Goal: Task Accomplishment & Management: Manage account settings

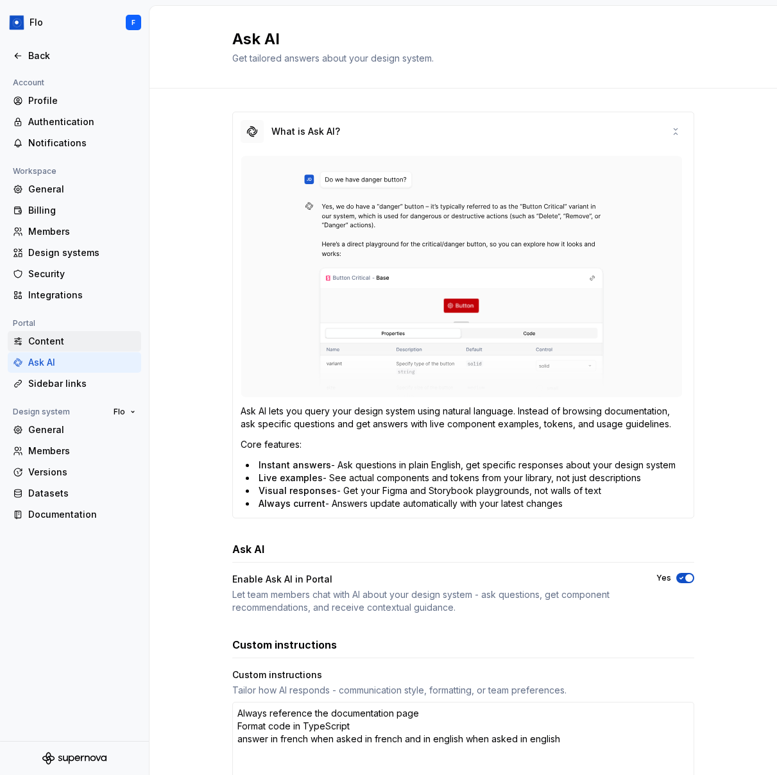
click at [32, 345] on div "Content" at bounding box center [82, 341] width 108 height 13
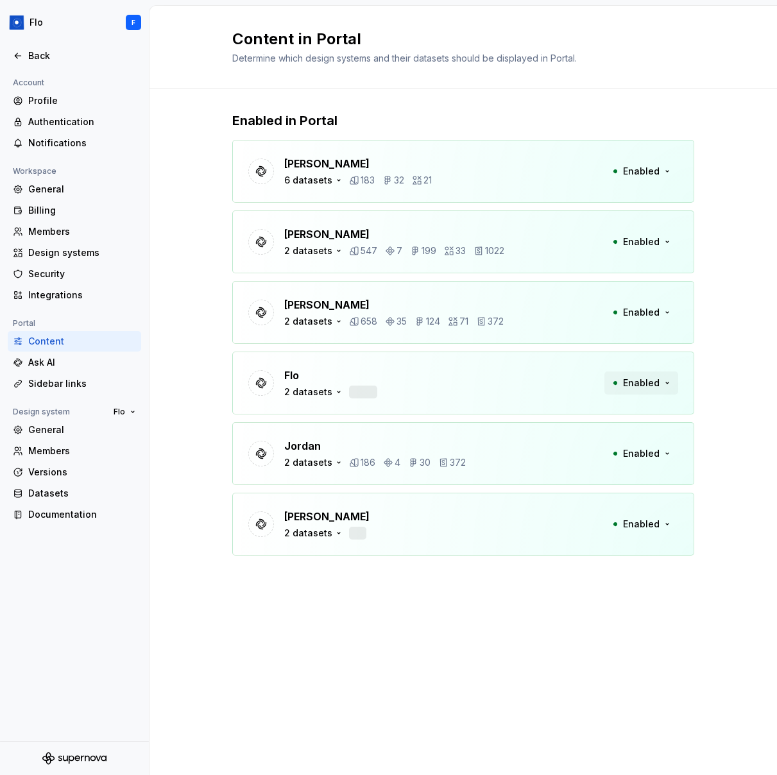
click at [637, 379] on span "Enabled" at bounding box center [641, 383] width 37 height 13
click at [298, 393] on div "2 datasets" at bounding box center [308, 392] width 48 height 13
drag, startPoint x: 375, startPoint y: 392, endPoint x: 536, endPoint y: 389, distance: 161.1
click at [536, 389] on div "Flo 2 datasets 253 5 62 46 370 Enabled" at bounding box center [463, 383] width 462 height 63
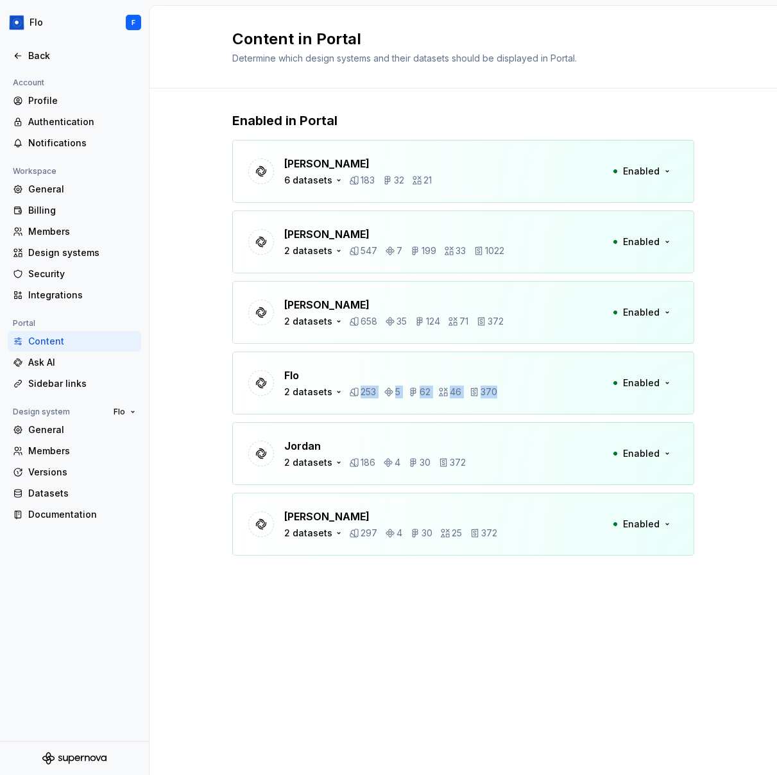
drag, startPoint x: 348, startPoint y: 389, endPoint x: 535, endPoint y: 395, distance: 186.8
click at [535, 395] on div "Flo 2 datasets 253 5 62 46 370 Enabled" at bounding box center [463, 383] width 462 height 63
click at [76, 359] on div "Ask AI" at bounding box center [82, 362] width 108 height 13
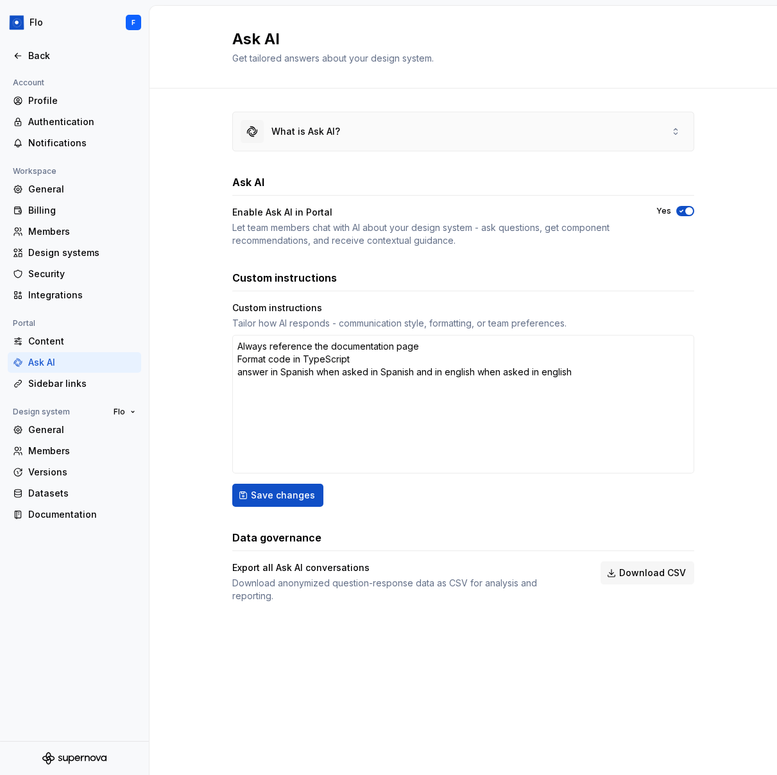
click at [382, 122] on div "What is Ask AI?" at bounding box center [463, 131] width 461 height 38
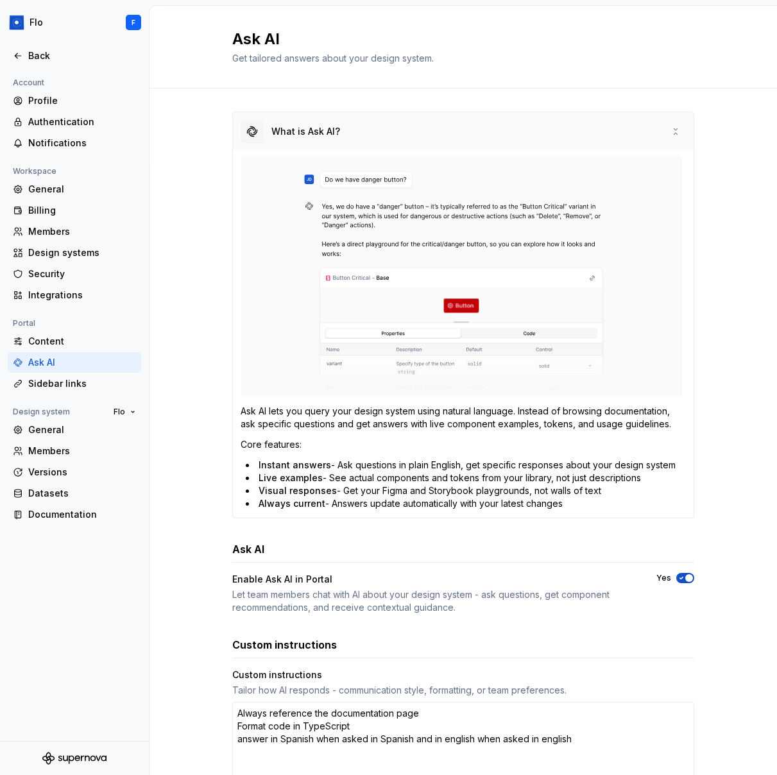
click at [370, 121] on div "What is Ask AI?" at bounding box center [463, 131] width 461 height 38
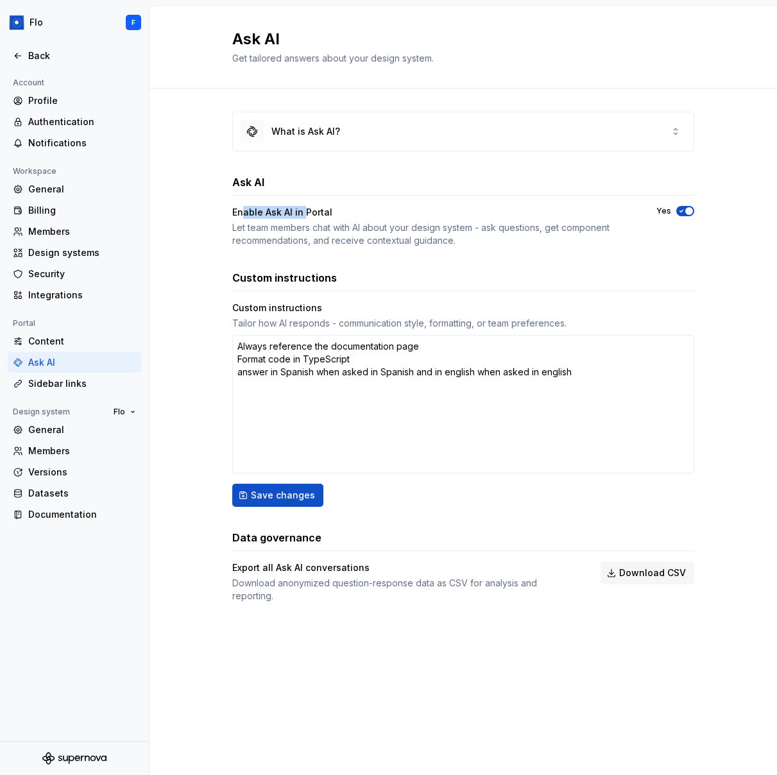
drag, startPoint x: 250, startPoint y: 216, endPoint x: 302, endPoint y: 216, distance: 52.0
click at [302, 216] on div "Enable Ask AI in Portal" at bounding box center [432, 212] width 401 height 13
click at [307, 384] on textarea "Always reference the documentation page Format code in TypeScript answer in Spa…" at bounding box center [463, 404] width 462 height 139
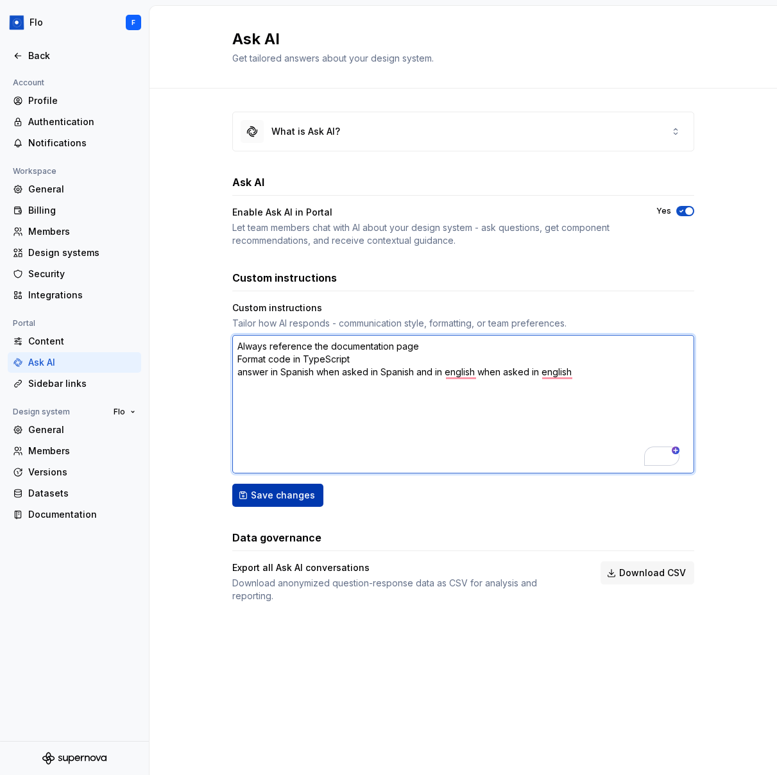
type textarea "*"
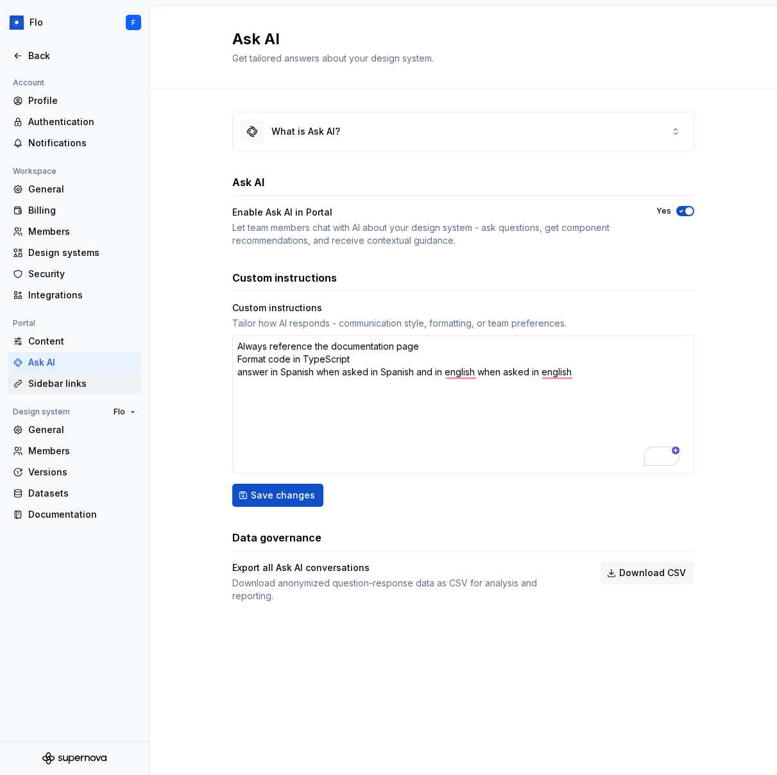
click at [66, 377] on div "Sidebar links" at bounding box center [82, 383] width 108 height 13
